Goal: Browse casually: Explore the website without a specific task or goal

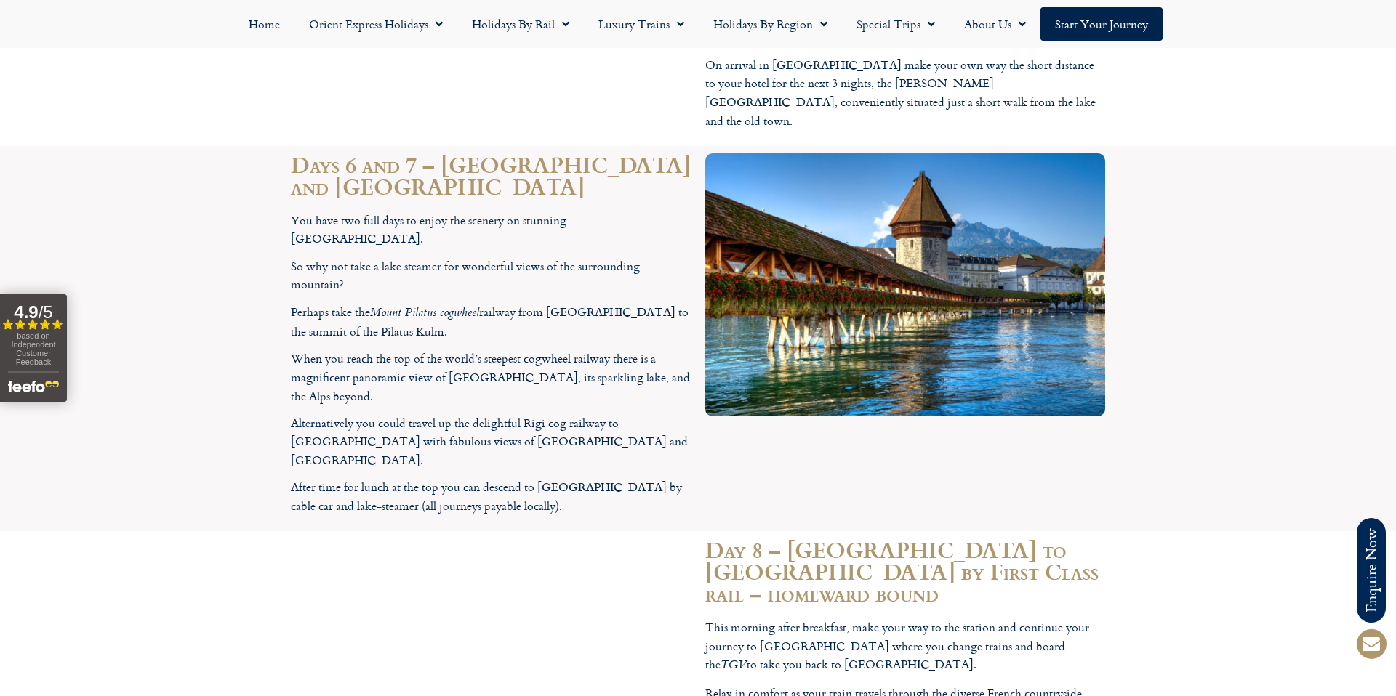
scroll to position [4248, 0]
